Goal: Information Seeking & Learning: Check status

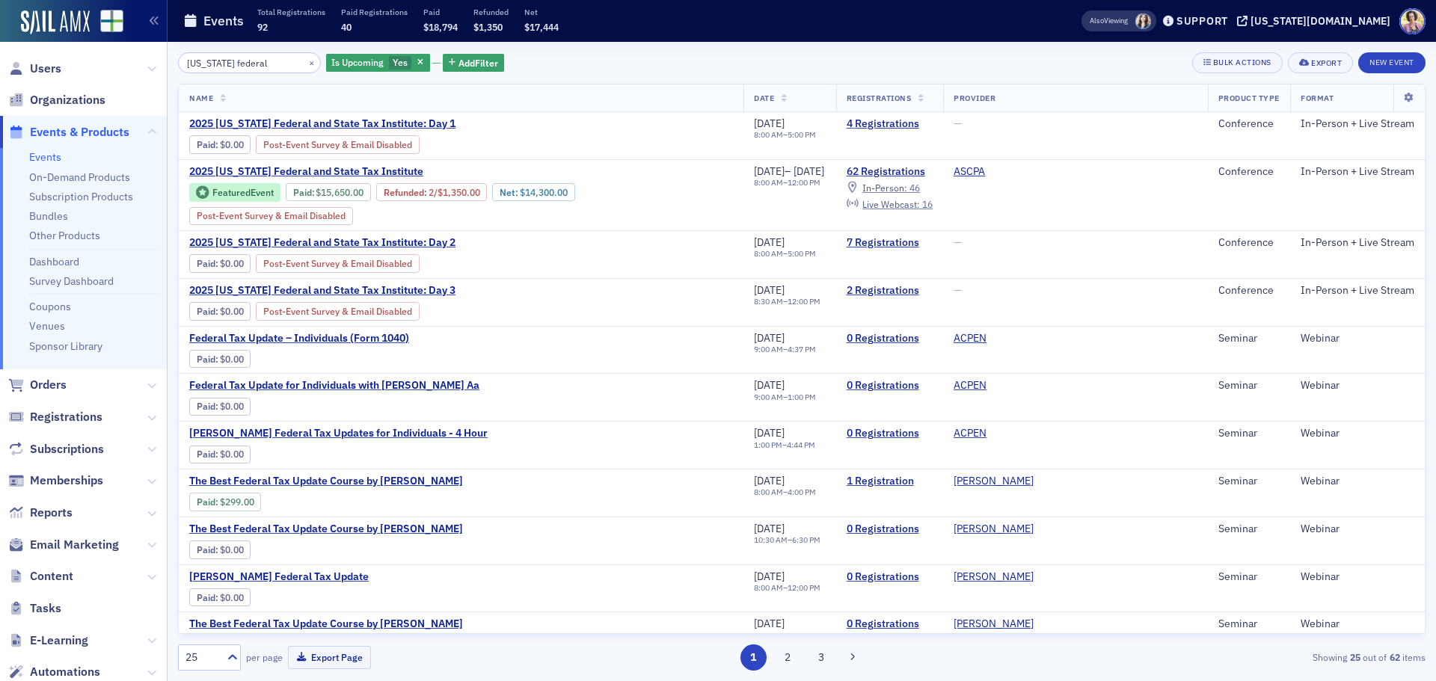
click at [191, 65] on input "[US_STATE] federal" at bounding box center [249, 62] width 143 height 21
type input "a"
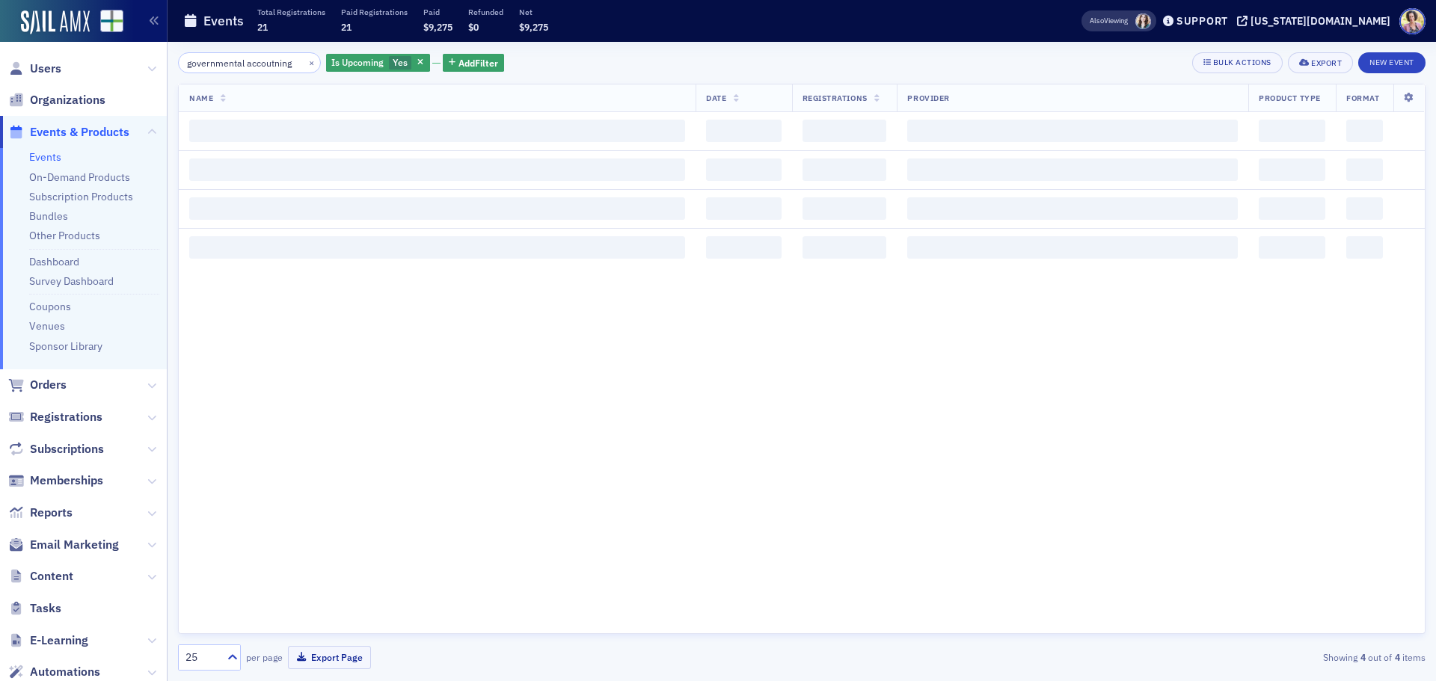
scroll to position [0, 4]
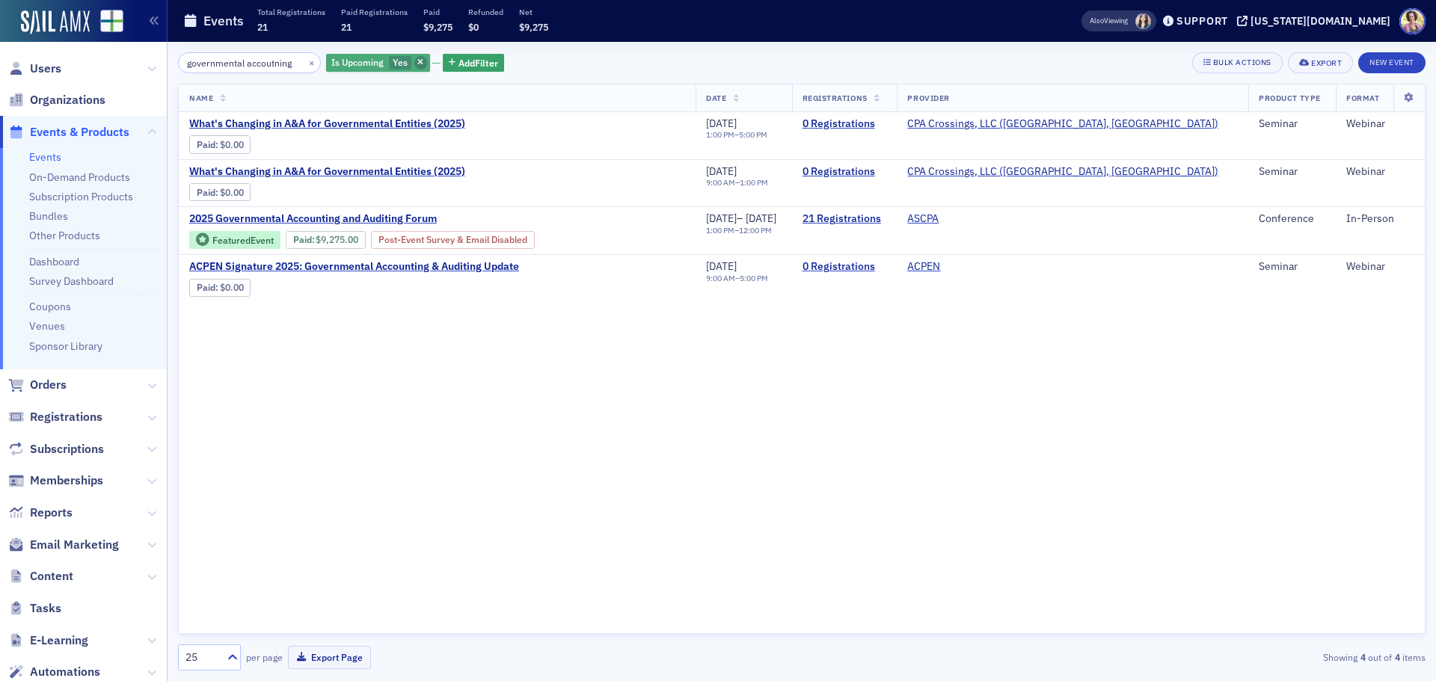
click at [417, 59] on icon "button" at bounding box center [420, 63] width 6 height 8
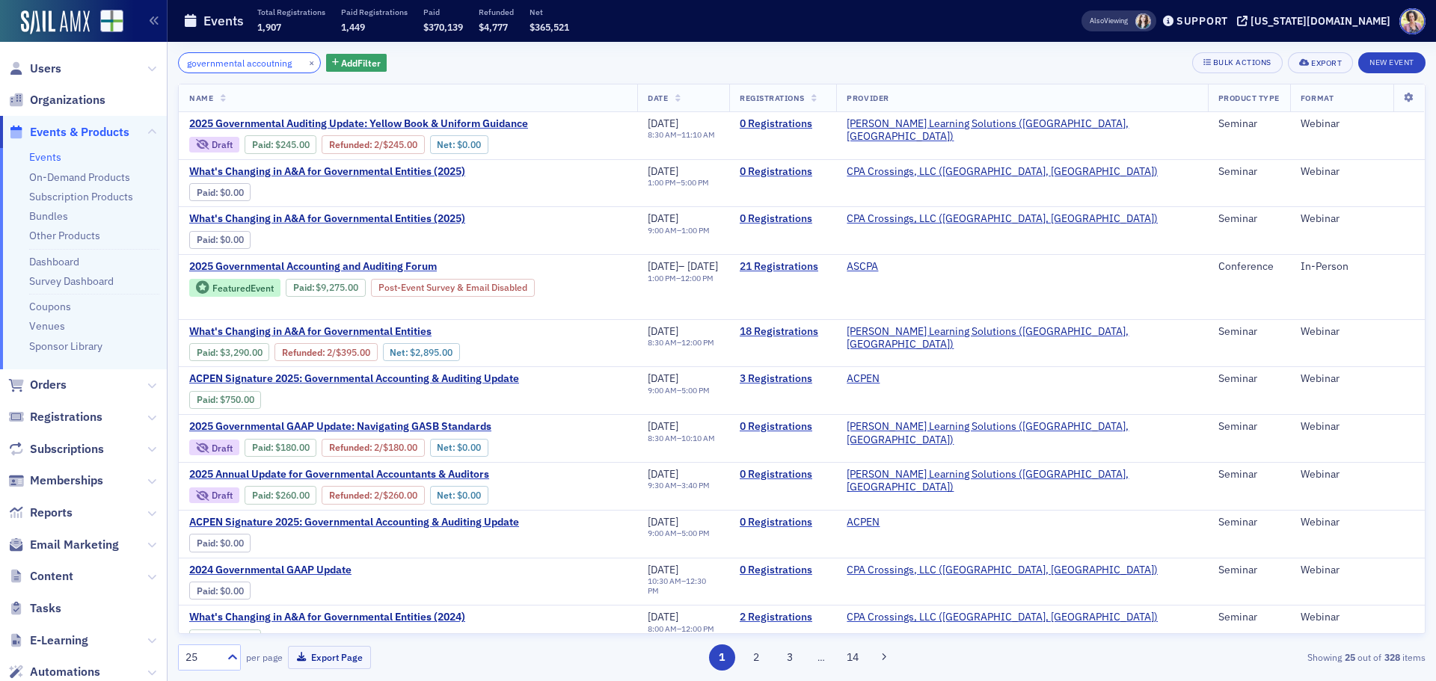
click at [284, 64] on input "governmental accoutning" at bounding box center [249, 62] width 143 height 21
click at [188, 59] on input "governmental accoutning" at bounding box center [249, 62] width 143 height 21
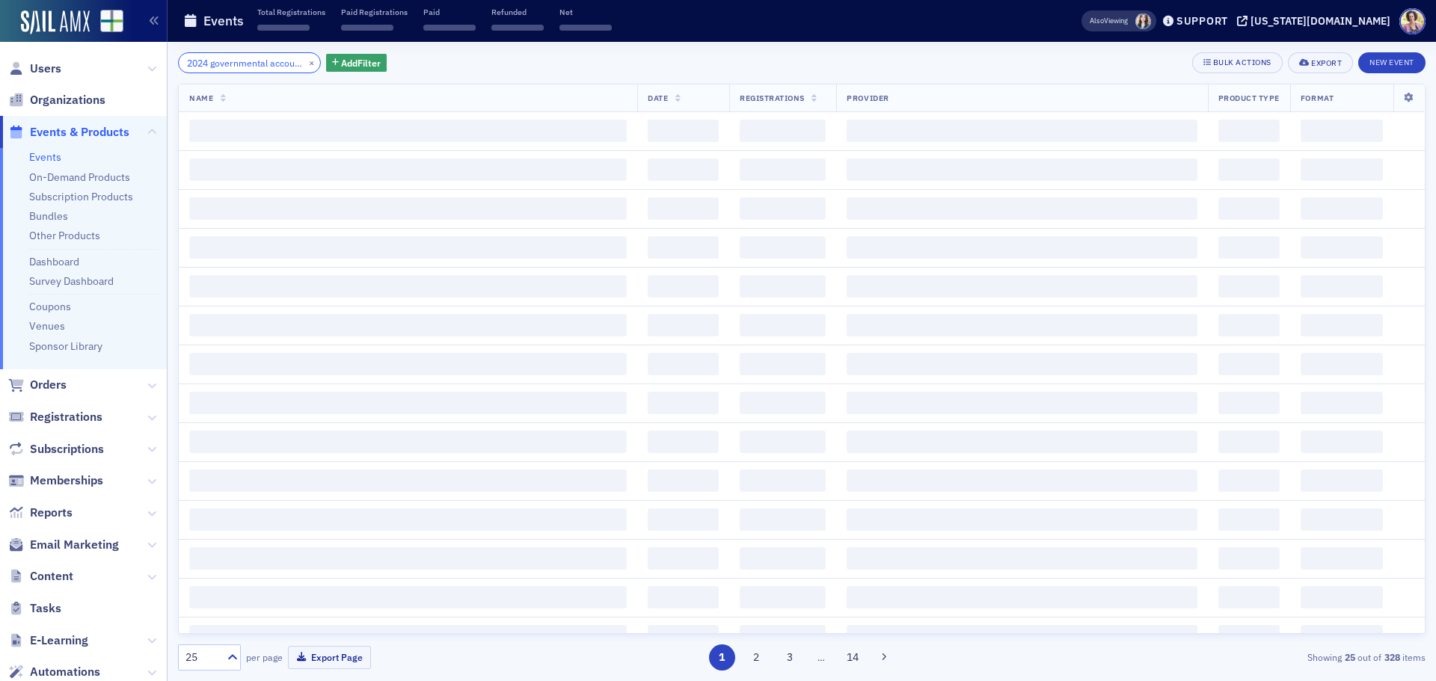
type input "2024 governmental accoutning"
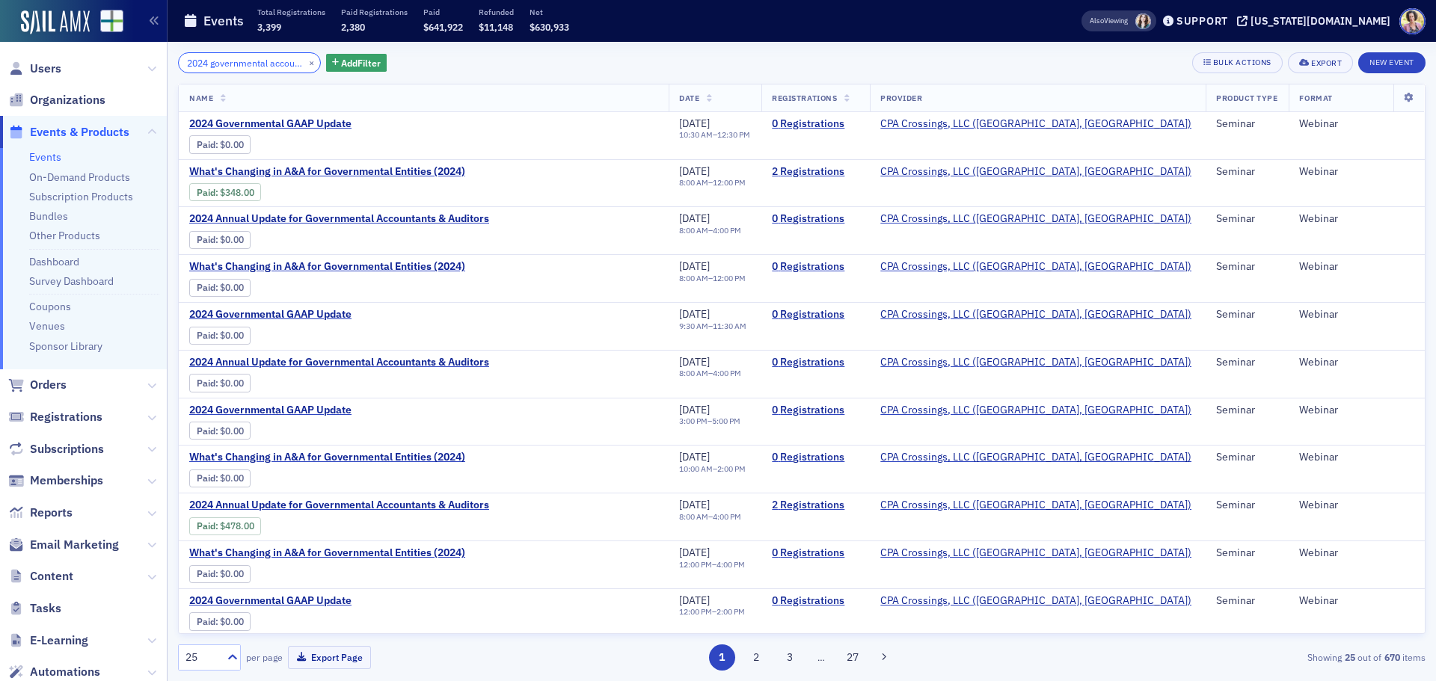
click at [285, 67] on input "2024 governmental accoutning" at bounding box center [249, 62] width 143 height 21
click at [305, 64] on button "×" at bounding box center [311, 61] width 13 height 13
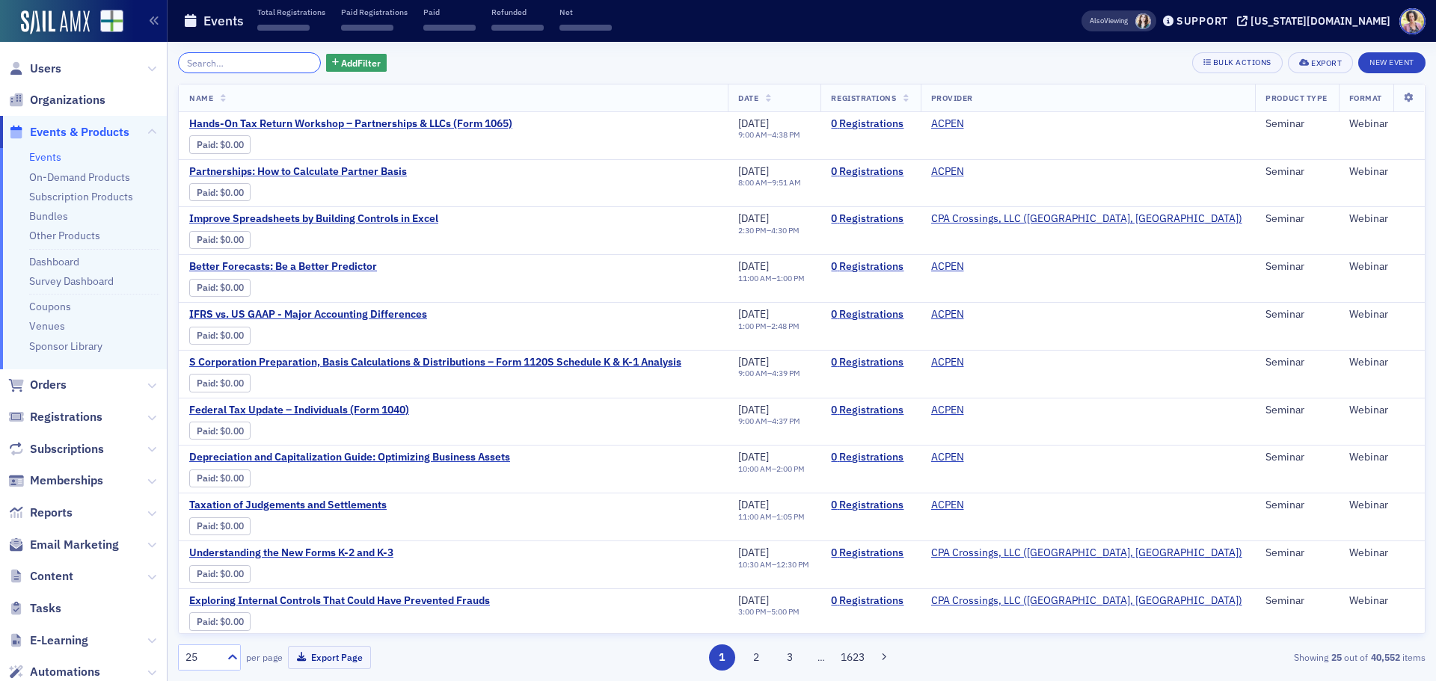
click at [203, 61] on input "search" at bounding box center [249, 62] width 143 height 21
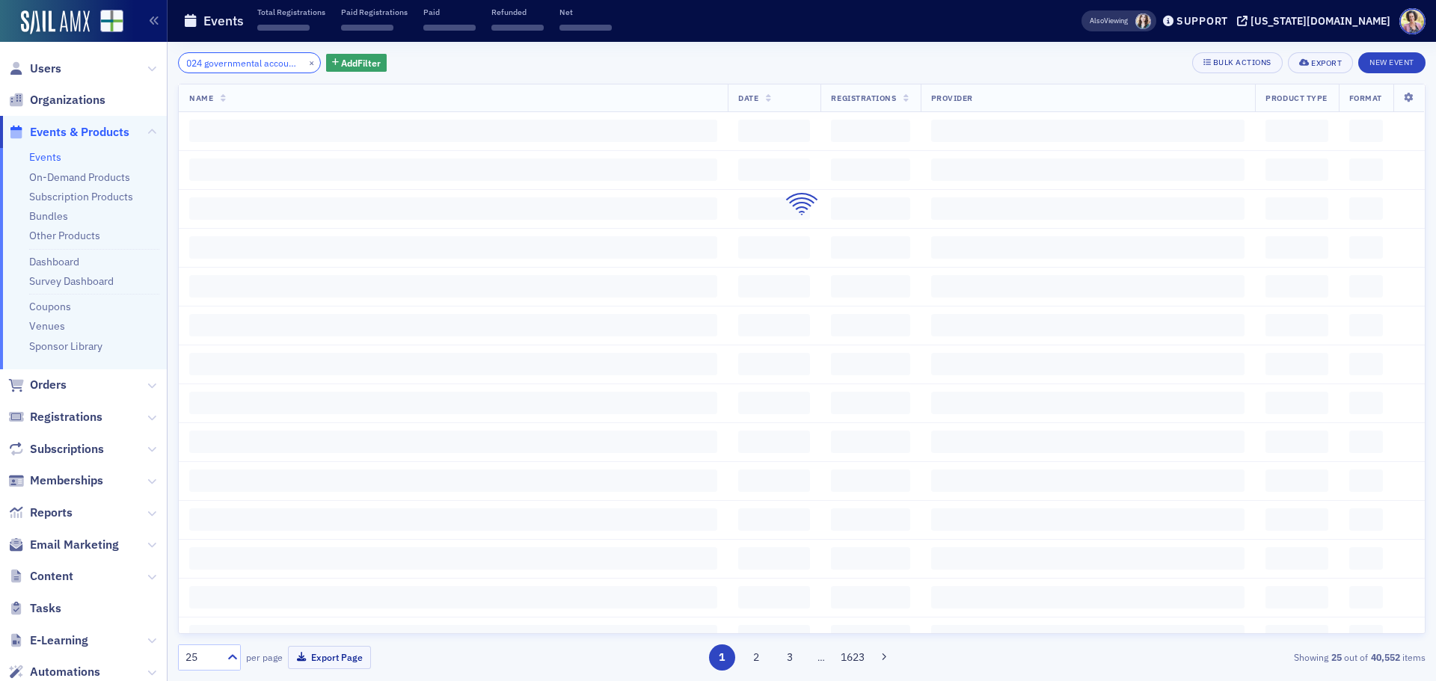
scroll to position [0, 28]
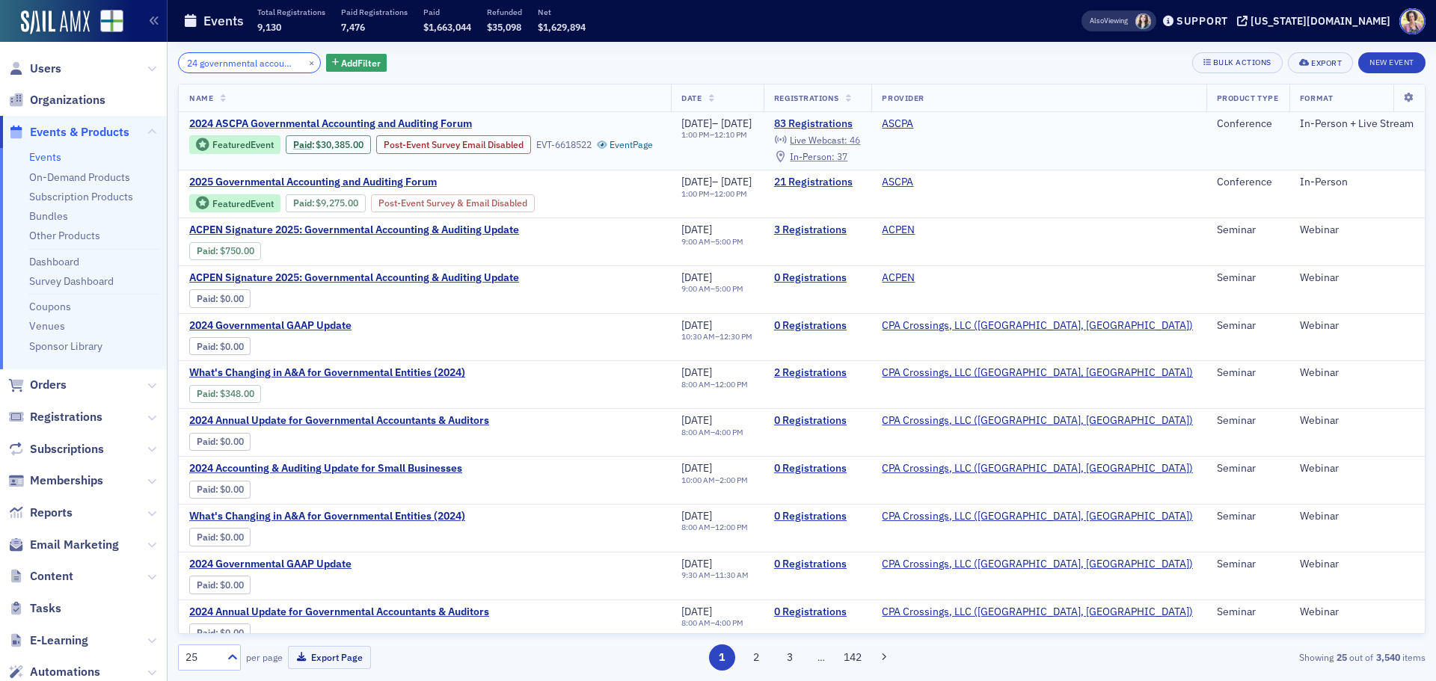
type input "2024 governmental accounting"
click at [306, 123] on span "2024 ASCPA Governmental Accounting and Auditing Forum" at bounding box center [330, 123] width 283 height 13
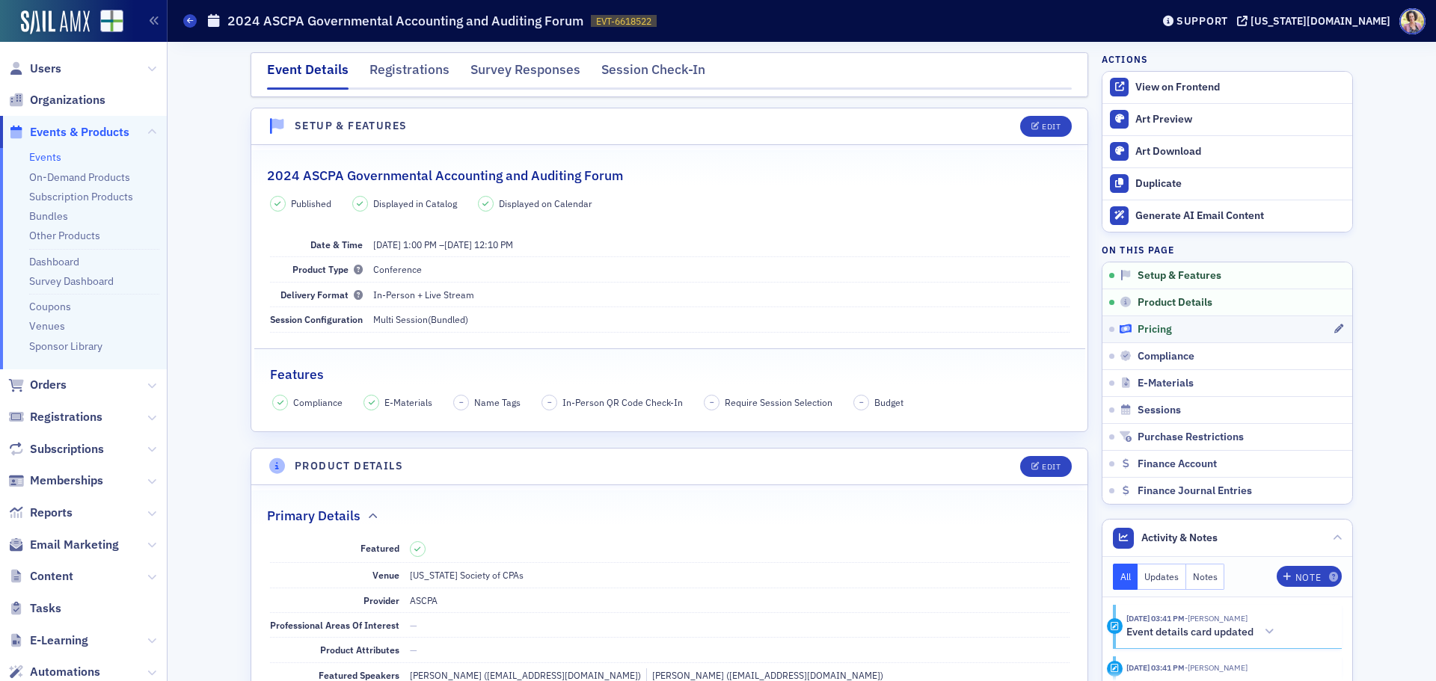
click at [1152, 329] on span "Pricing" at bounding box center [1154, 329] width 34 height 13
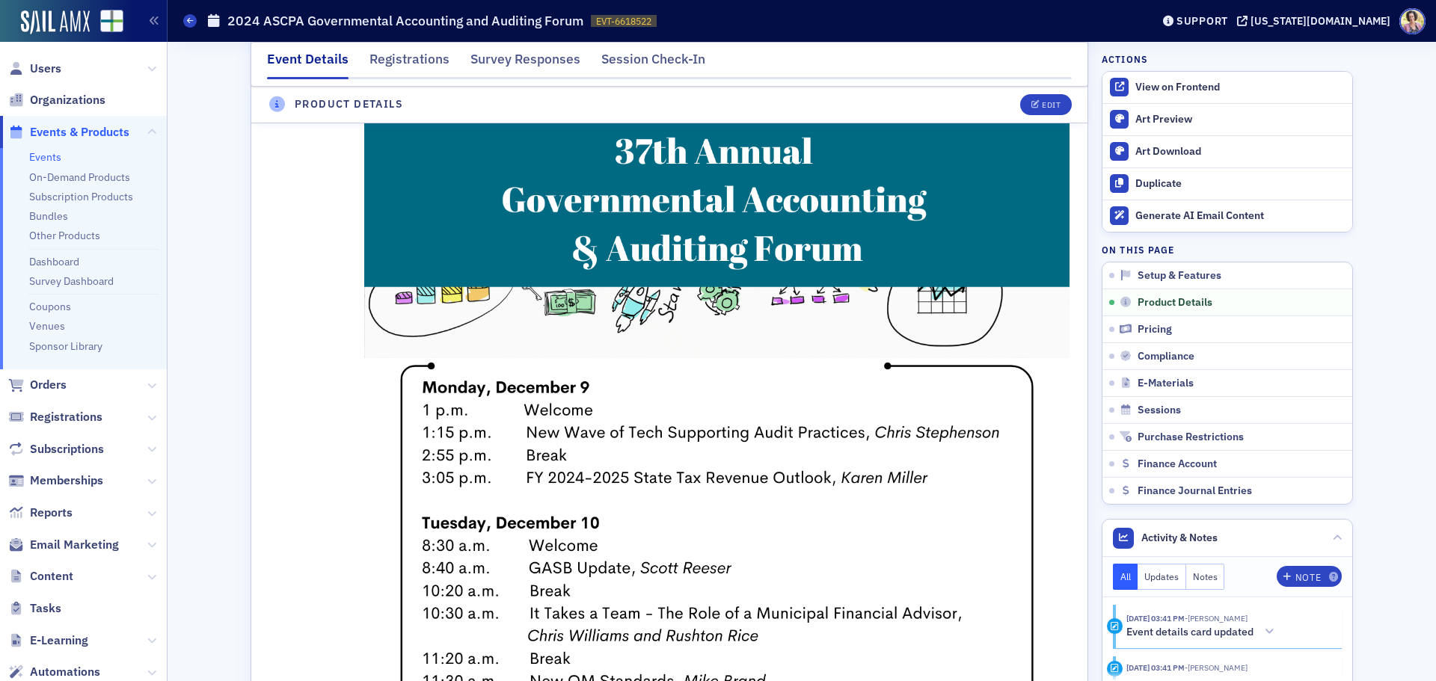
scroll to position [815, 0]
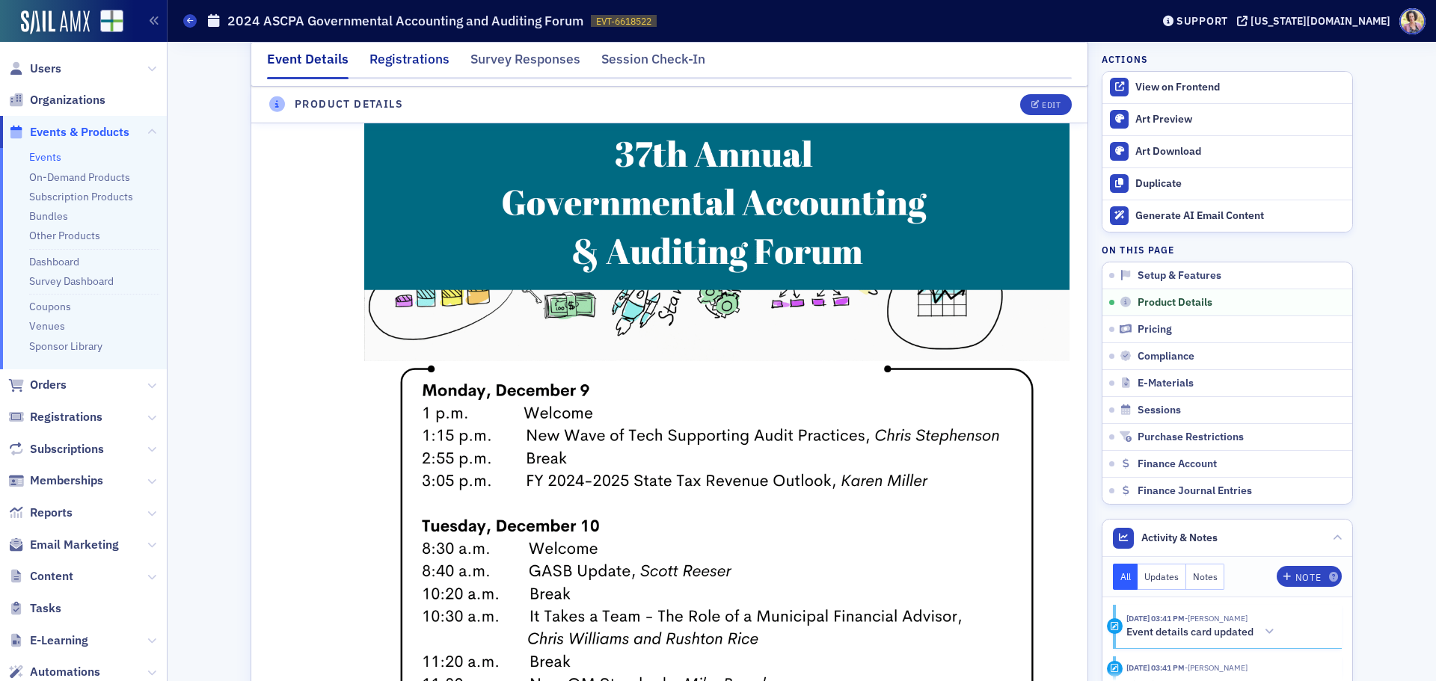
click at [421, 63] on div "Registrations" at bounding box center [409, 63] width 80 height 28
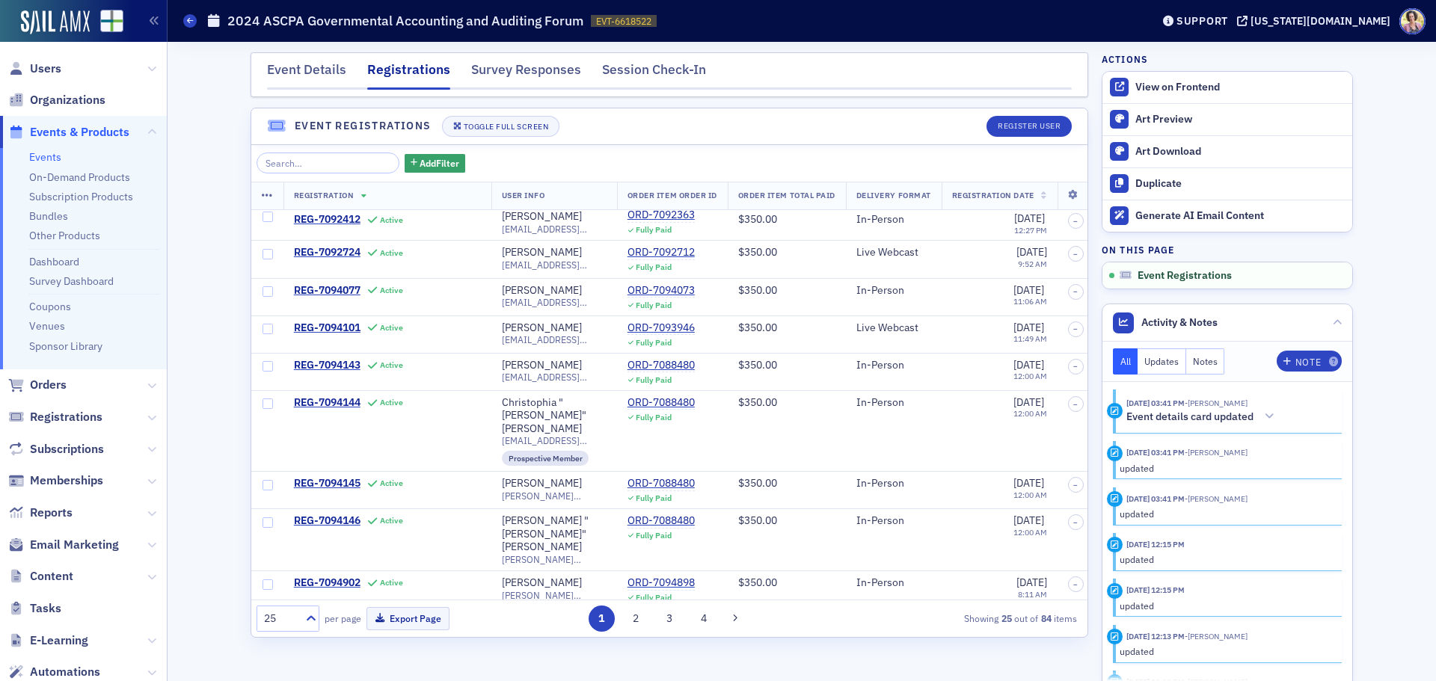
scroll to position [610, 0]
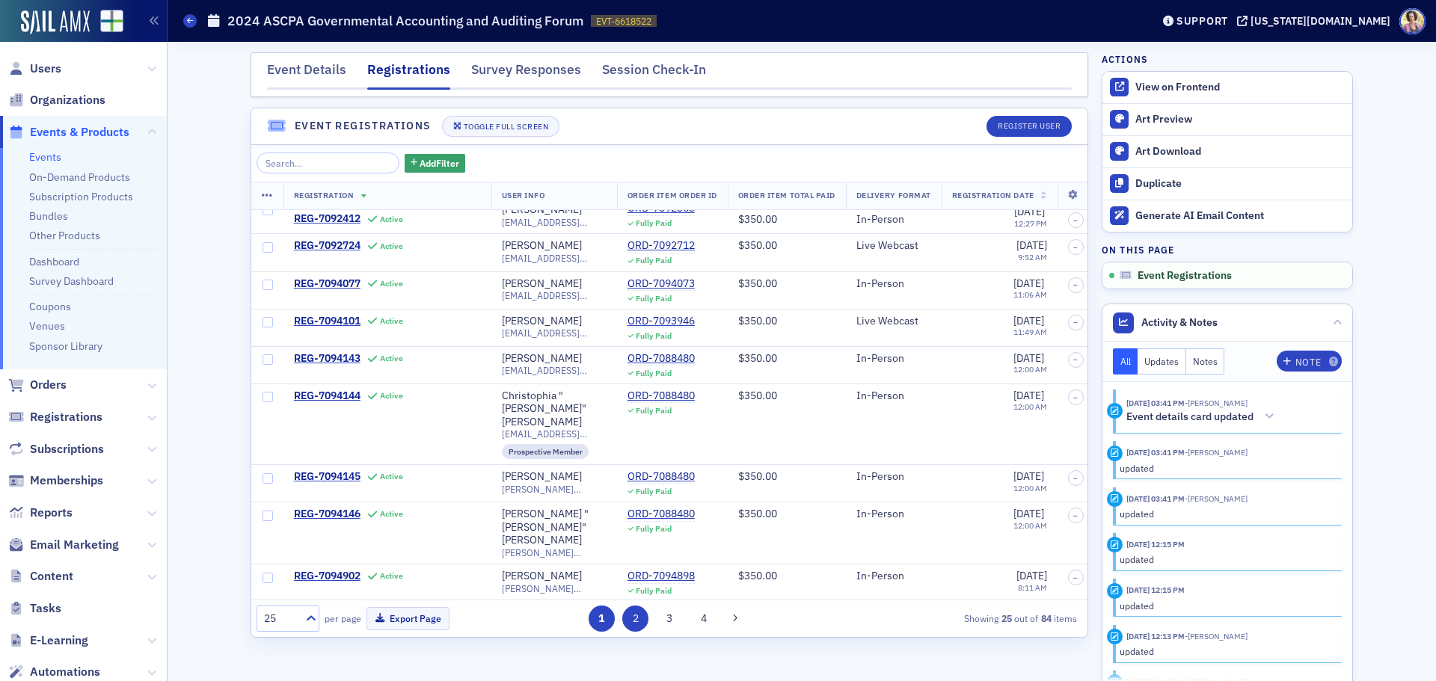
click at [639, 622] on button "2" at bounding box center [635, 619] width 26 height 26
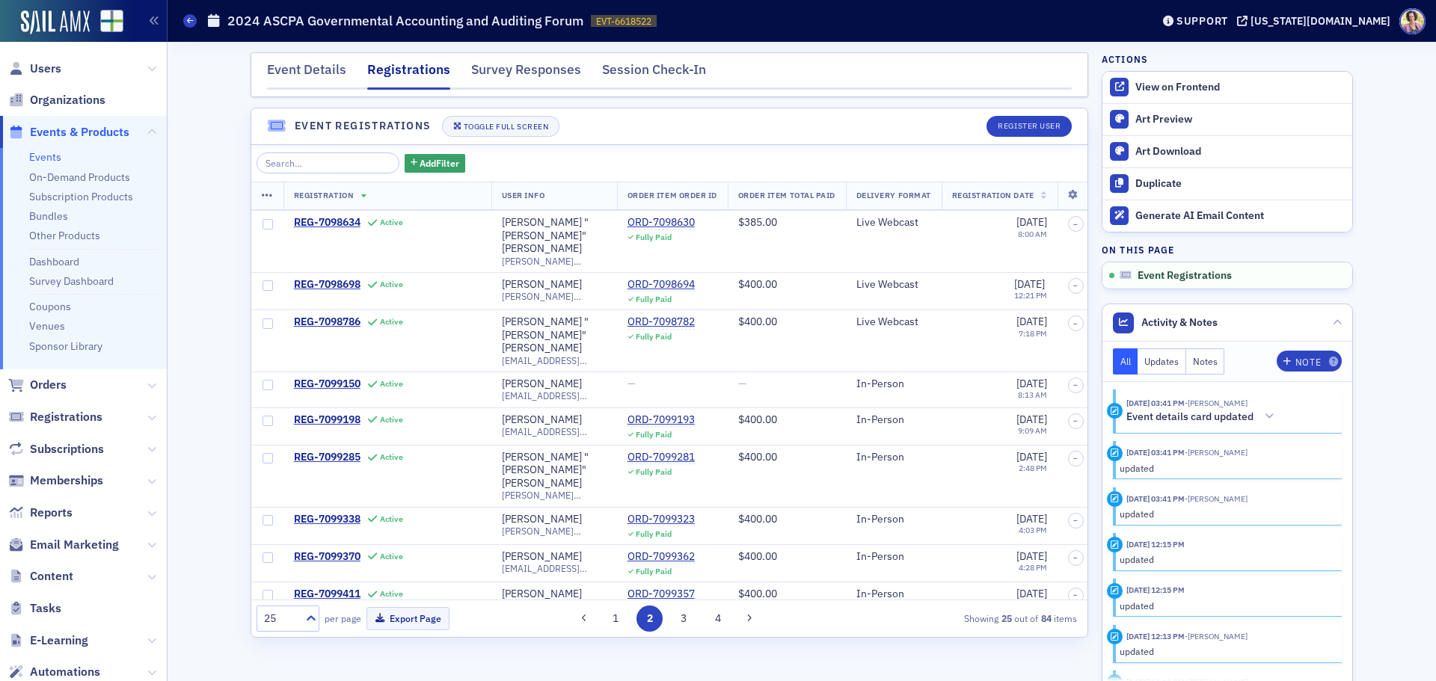
scroll to position [589, 0]
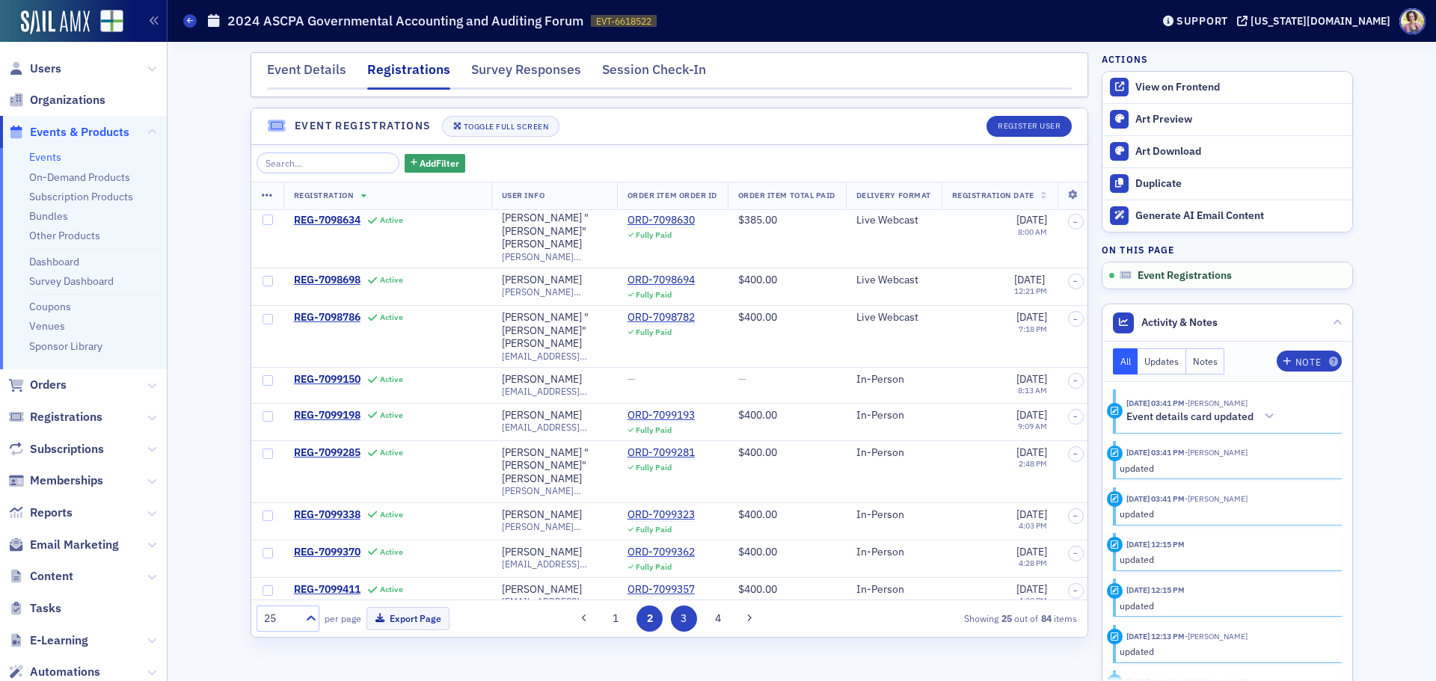
click at [682, 616] on button "3" at bounding box center [684, 619] width 26 height 26
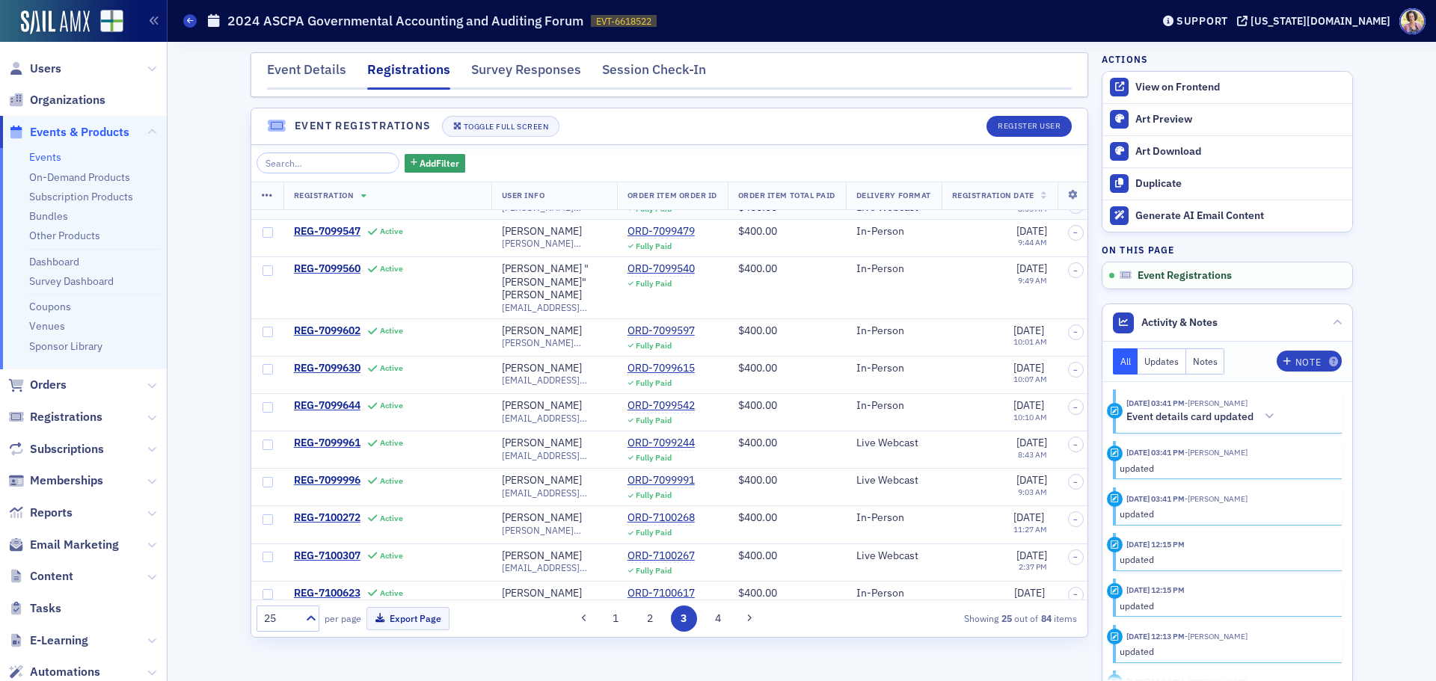
scroll to position [567, 0]
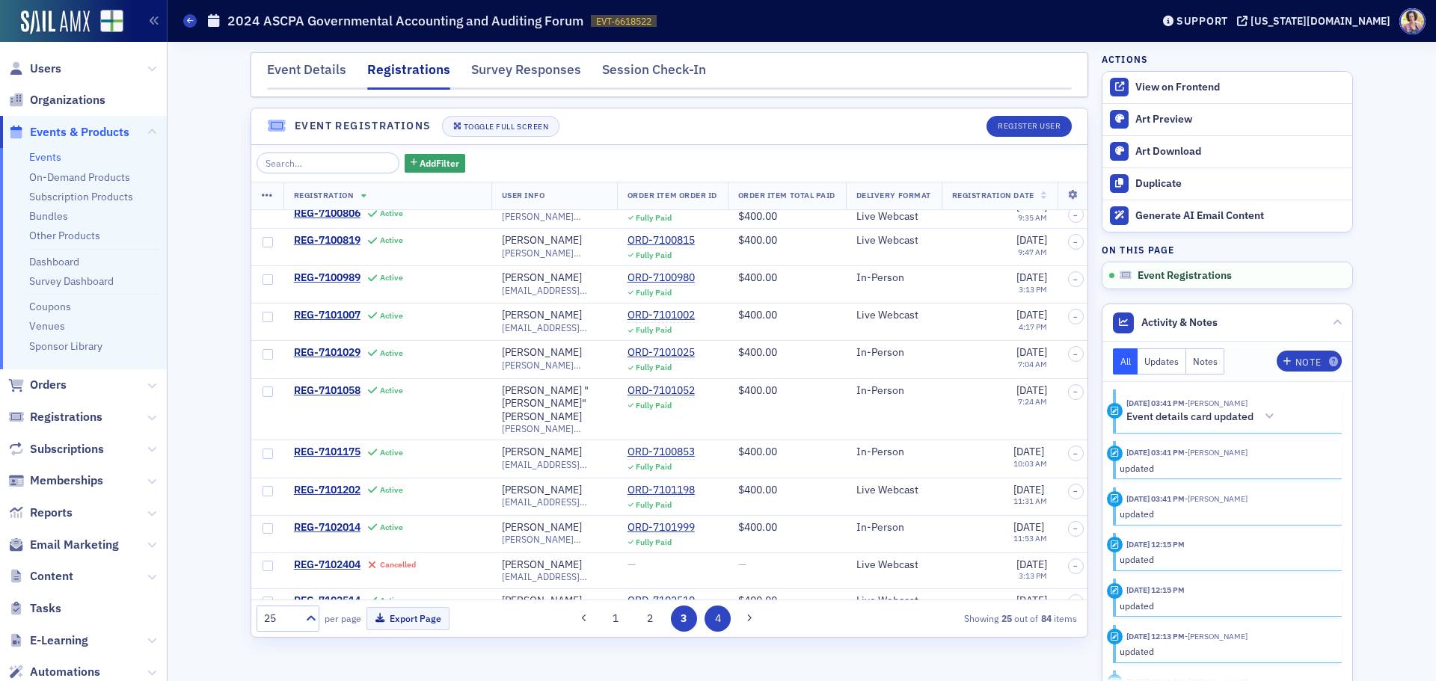
click at [715, 614] on button "4" at bounding box center [717, 619] width 26 height 26
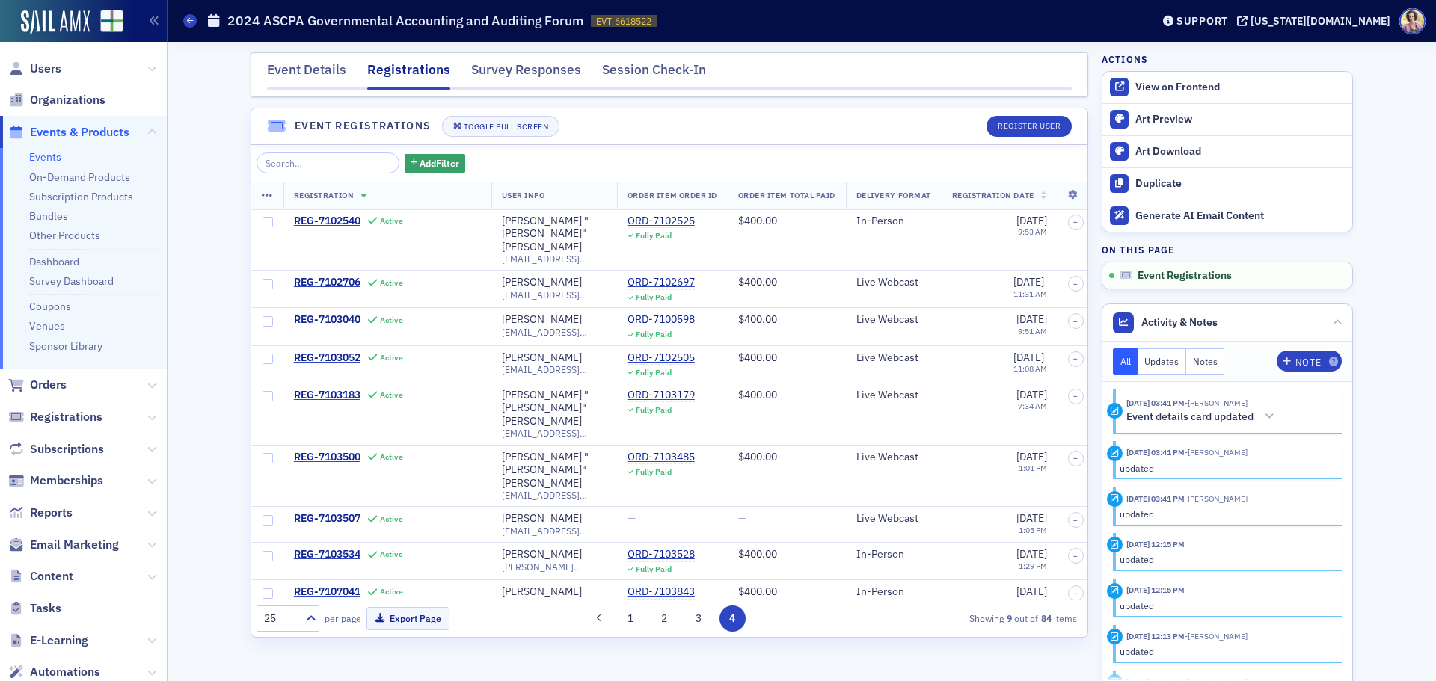
click at [601, 608] on button at bounding box center [599, 618] width 21 height 21
click at [601, 606] on div "1 2 3 4" at bounding box center [666, 619] width 263 height 26
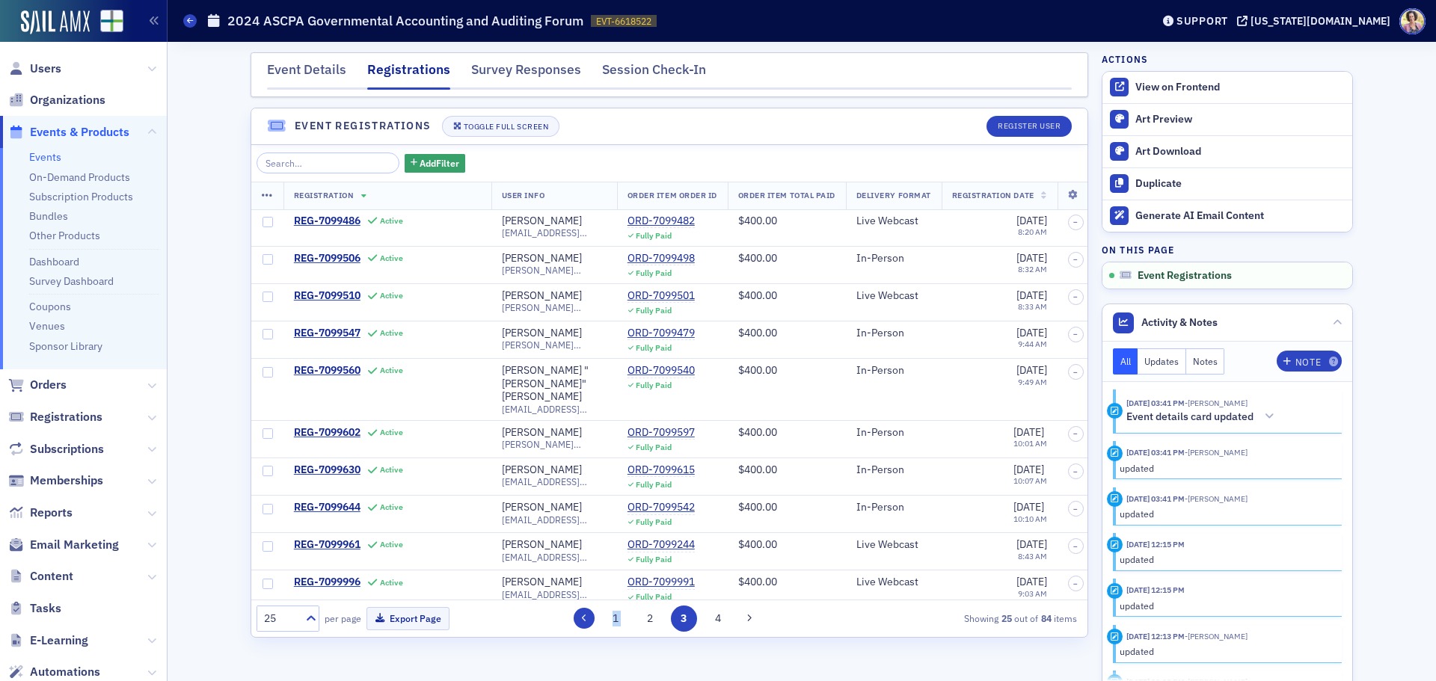
click at [588, 621] on button at bounding box center [584, 618] width 21 height 21
